Goal: Task Accomplishment & Management: Complete application form

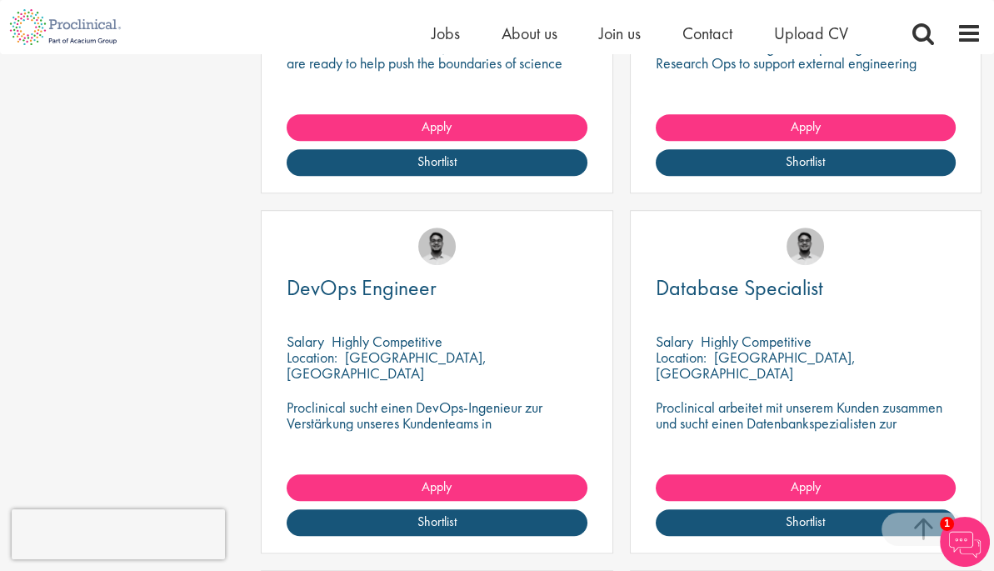
scroll to position [1666, 0]
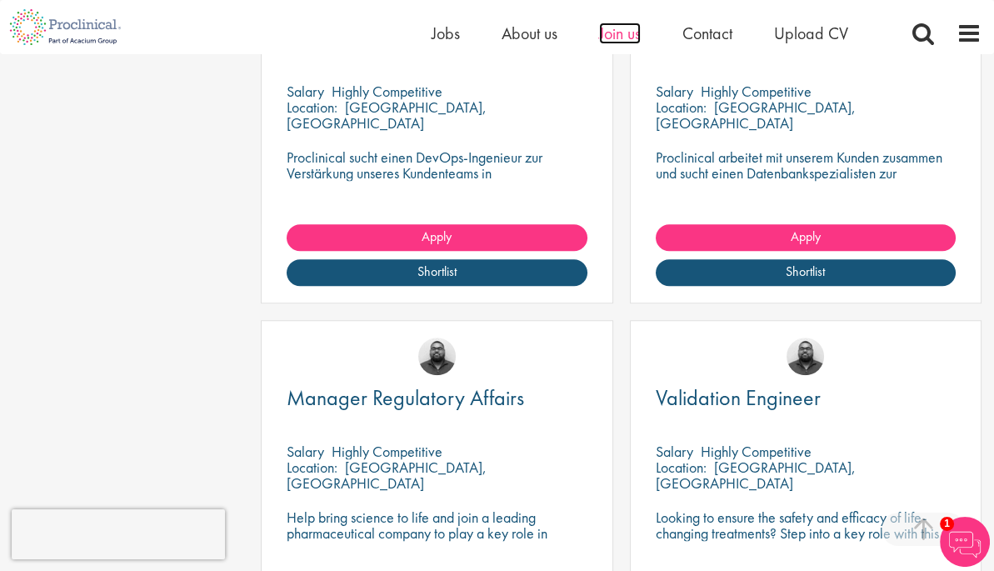
click at [632, 33] on span "Join us" at bounding box center [620, 33] width 42 height 22
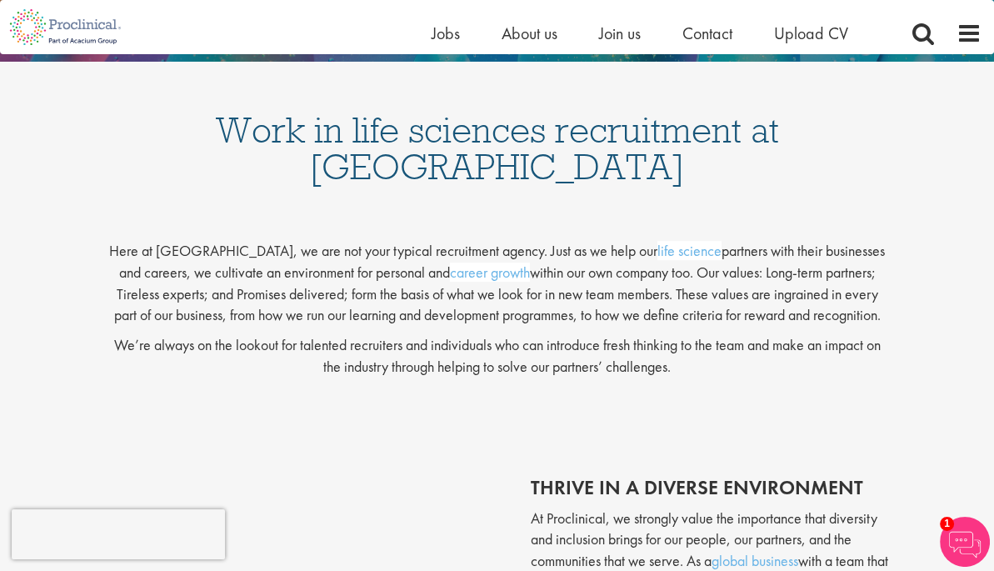
scroll to position [83, 0]
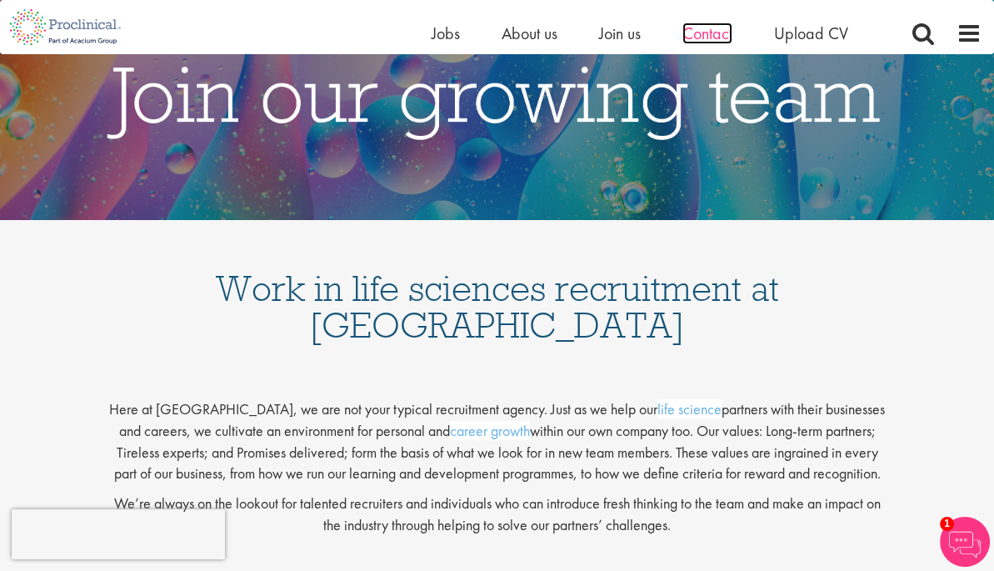
click at [710, 29] on span "Contact" at bounding box center [707, 33] width 50 height 22
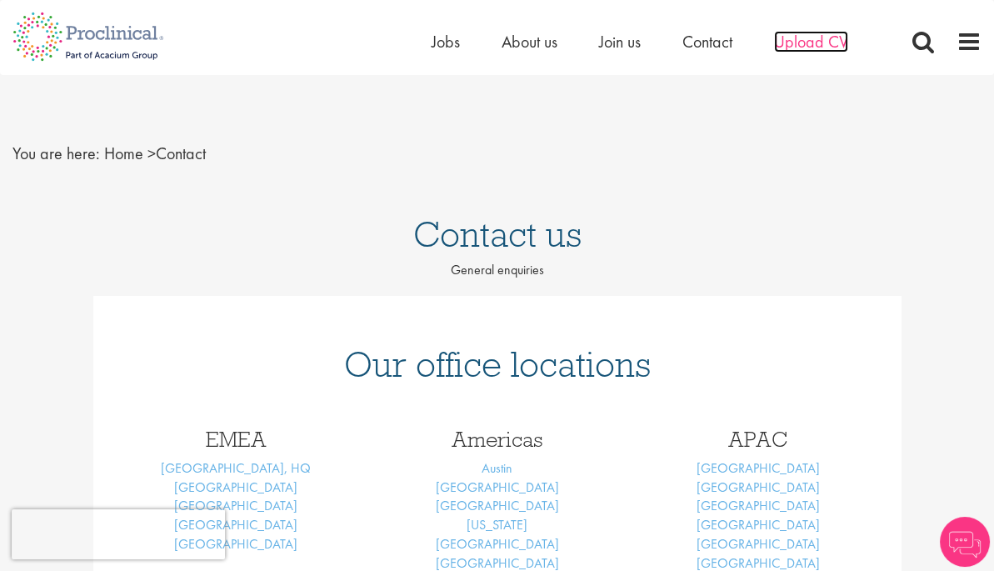
click at [784, 43] on span "Upload CV" at bounding box center [811, 42] width 74 height 22
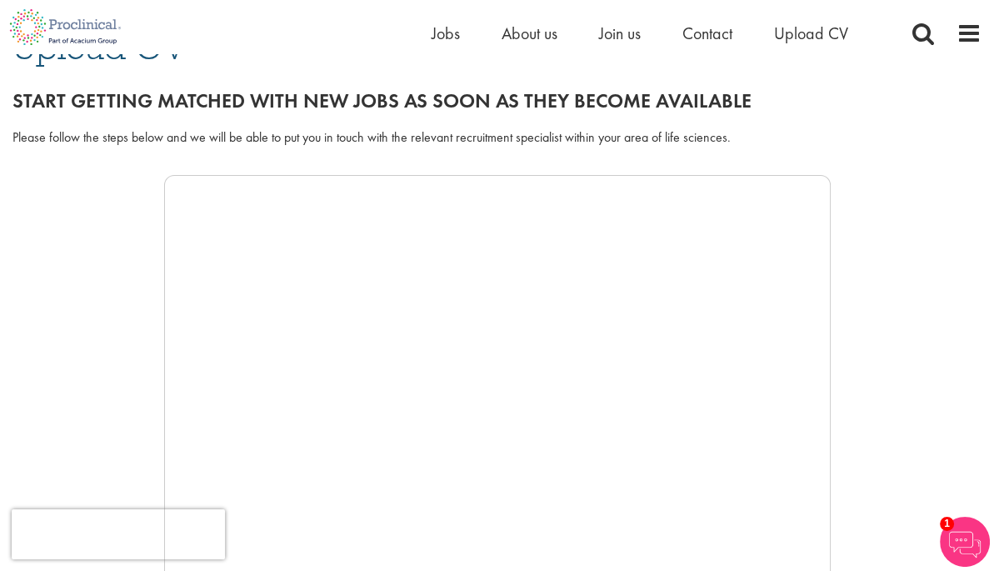
scroll to position [333, 0]
